Goal: Transaction & Acquisition: Purchase product/service

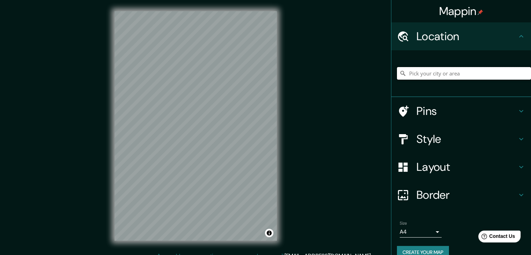
click at [461, 78] on input "Pick your city or area" at bounding box center [464, 73] width 134 height 13
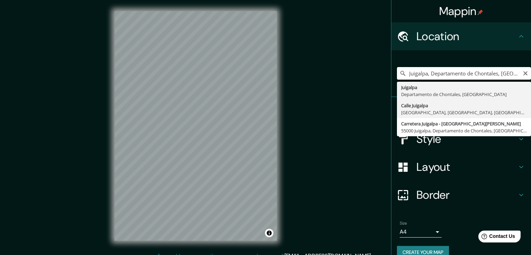
type input "[GEOGRAPHIC_DATA], [GEOGRAPHIC_DATA], [GEOGRAPHIC_DATA], [GEOGRAPHIC_DATA]"
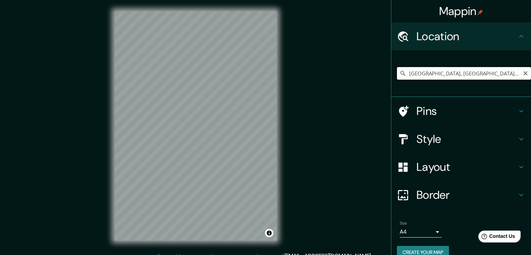
click at [511, 73] on input "[GEOGRAPHIC_DATA], [GEOGRAPHIC_DATA], [GEOGRAPHIC_DATA], [GEOGRAPHIC_DATA]" at bounding box center [464, 73] width 134 height 13
click at [523, 72] on icon "Clear" at bounding box center [526, 74] width 6 height 6
click at [500, 71] on input "Pick your city or area" at bounding box center [464, 73] width 134 height 13
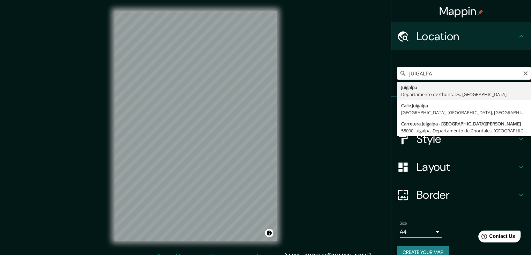
type input "Carretera Juigalpa - [GEOGRAPHIC_DATA][PERSON_NAME], 55000 [GEOGRAPHIC_DATA], […"
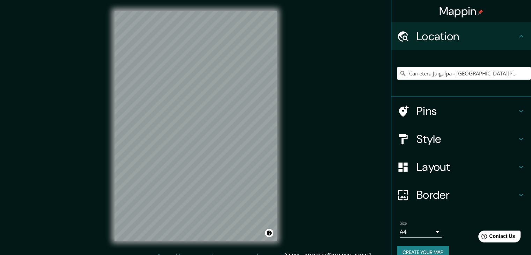
click at [472, 139] on h4 "Style" at bounding box center [467, 139] width 101 height 14
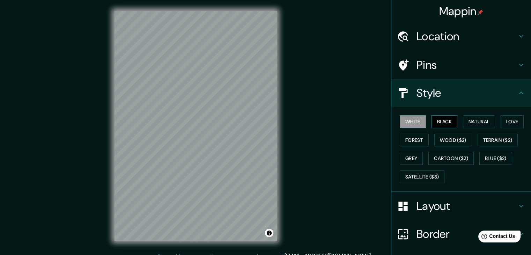
click at [444, 121] on button "Black" at bounding box center [445, 121] width 26 height 13
click at [415, 139] on button "Forest" at bounding box center [414, 140] width 29 height 13
click at [415, 154] on button "Grey" at bounding box center [411, 158] width 23 height 13
click at [443, 124] on button "Black" at bounding box center [445, 121] width 26 height 13
click at [479, 122] on button "Natural" at bounding box center [479, 121] width 32 height 13
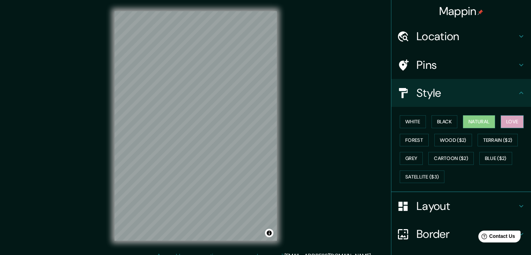
click at [517, 116] on button "Love" at bounding box center [512, 121] width 23 height 13
click at [499, 140] on button "Terrain ($2)" at bounding box center [498, 140] width 41 height 13
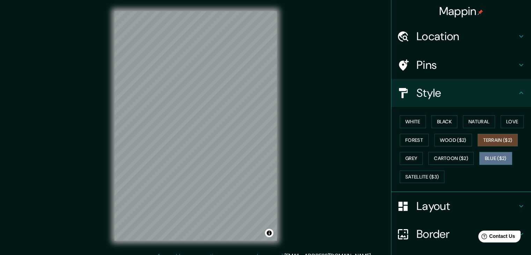
click at [485, 157] on button "Blue ($2)" at bounding box center [496, 158] width 33 height 13
click at [483, 136] on button "Terrain ($2)" at bounding box center [498, 140] width 41 height 13
click at [456, 157] on button "Cartoon ($2)" at bounding box center [451, 158] width 45 height 13
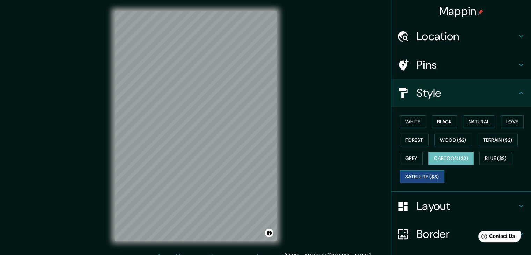
click at [428, 171] on button "Satellite ($3)" at bounding box center [422, 177] width 45 height 13
click at [434, 158] on button "Cartoon ($2)" at bounding box center [451, 158] width 45 height 13
click at [403, 121] on button "White" at bounding box center [413, 121] width 26 height 13
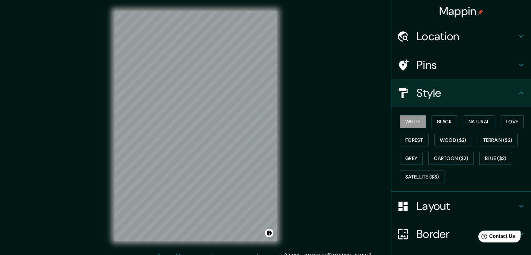
click at [413, 133] on div "White Black Natural Love Forest Wood ($2) Terrain ($2) Grey Cartoon ($2) Blue (…" at bounding box center [464, 149] width 134 height 73
click at [417, 140] on button "Forest" at bounding box center [414, 140] width 29 height 13
click at [411, 155] on button "Grey" at bounding box center [411, 158] width 23 height 13
click at [442, 134] on button "Wood ($2)" at bounding box center [454, 140] width 38 height 13
click at [441, 124] on button "Black" at bounding box center [445, 121] width 26 height 13
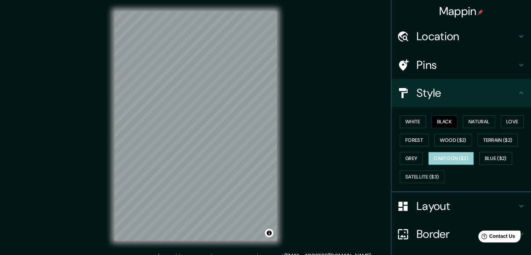
click at [452, 156] on button "Cartoon ($2)" at bounding box center [451, 158] width 45 height 13
click at [493, 142] on button "Terrain ($2)" at bounding box center [498, 140] width 41 height 13
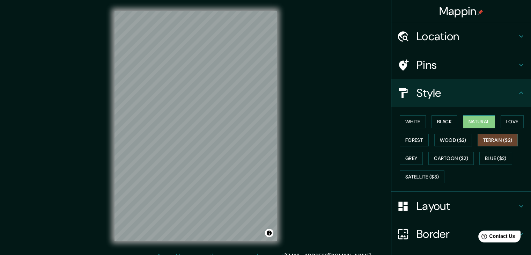
click at [471, 118] on button "Natural" at bounding box center [479, 121] width 32 height 13
click at [496, 96] on h4 "Style" at bounding box center [467, 93] width 101 height 14
click at [502, 208] on h4 "Layout" at bounding box center [467, 206] width 101 height 14
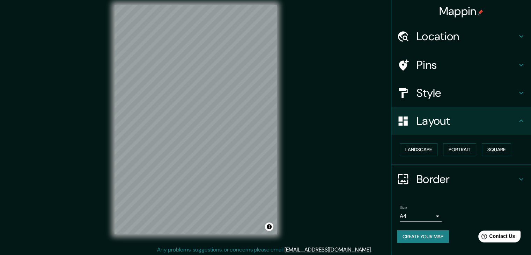
scroll to position [8, 0]
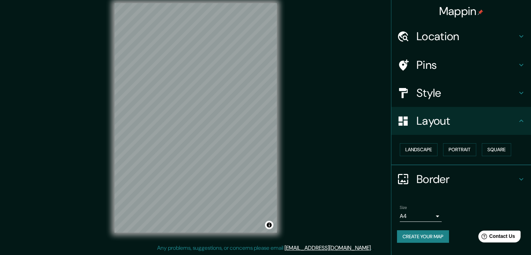
click at [438, 212] on body "Mappin Location Carretera [GEOGRAPHIC_DATA] - [GEOGRAPHIC_DATA][PERSON_NAME], 5…" at bounding box center [265, 119] width 531 height 255
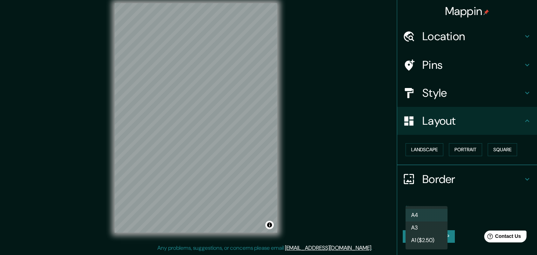
click at [442, 242] on li "A1 ($2.50)" at bounding box center [426, 240] width 42 height 13
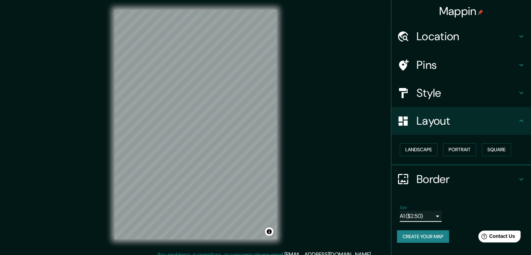
scroll to position [0, 0]
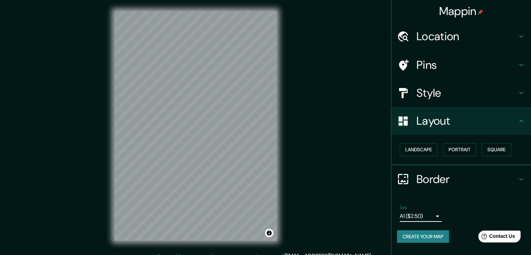
click at [459, 91] on h4 "Style" at bounding box center [467, 93] width 101 height 14
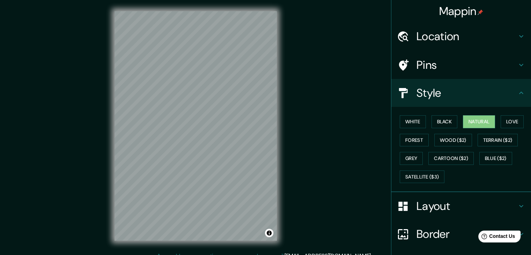
click at [459, 91] on h4 "Style" at bounding box center [467, 93] width 101 height 14
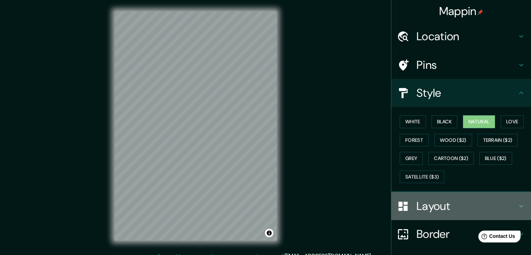
click at [517, 203] on icon at bounding box center [521, 206] width 8 height 8
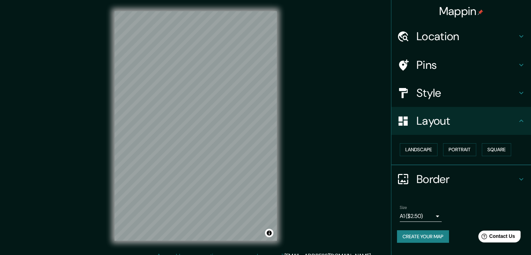
click at [512, 95] on h4 "Style" at bounding box center [467, 93] width 101 height 14
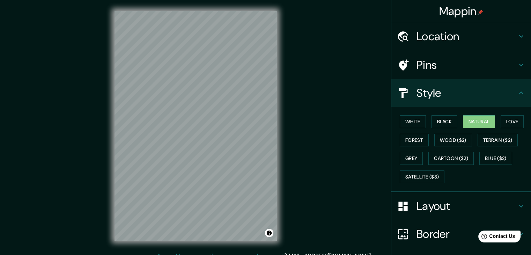
click at [517, 95] on icon at bounding box center [521, 93] width 8 height 8
